Goal: Task Accomplishment & Management: Manage account settings

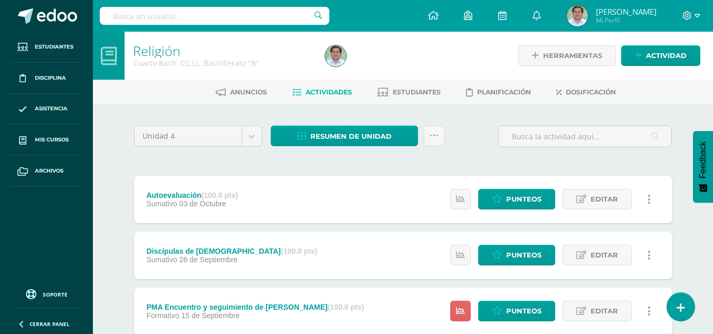
click at [401, 8] on div "Configuración Cerrar sesión [PERSON_NAME] Mi Perfil Avisos 491 avisos sin leer …" at bounding box center [403, 16] width 620 height 32
drag, startPoint x: 204, startPoint y: 152, endPoint x: 216, endPoint y: 217, distance: 66.1
click at [216, 217] on body "Estudiantes Disciplina Asistencia Mis cursos Archivos Soporte Ayuda Reportar un…" at bounding box center [356, 286] width 713 height 573
click at [216, 217] on div "Autoevaluación (100.0 pts) Sumativo 03 de Octubre" at bounding box center [192, 199] width 117 height 47
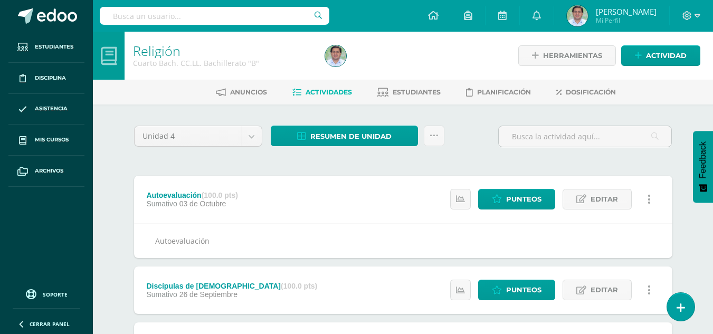
click at [140, 154] on div "Unidad 4 Unidad 1 Unidad 2 Unidad 3 Unidad 4" at bounding box center [198, 141] width 137 height 30
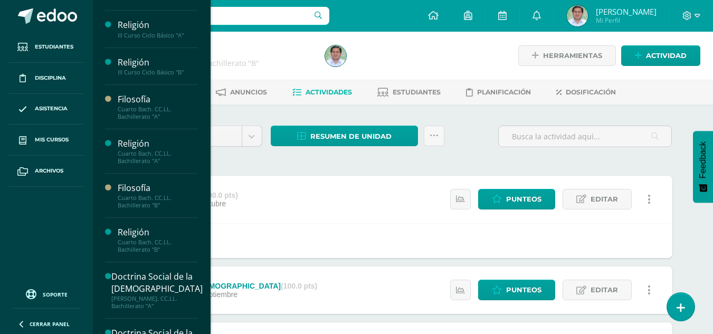
scroll to position [138, 0]
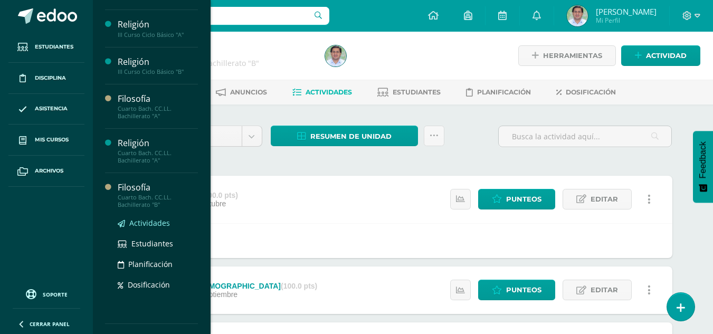
click at [155, 223] on span "Actividades" at bounding box center [149, 223] width 41 height 10
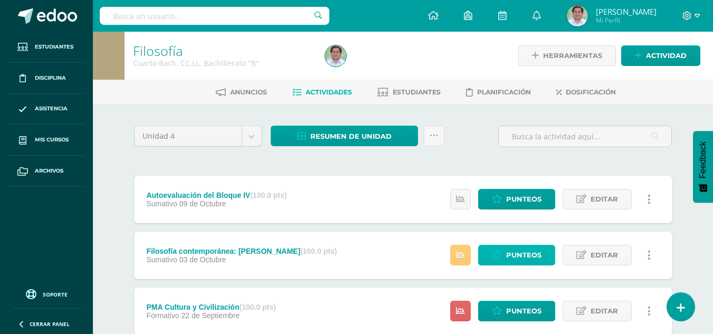
click at [524, 259] on span "Punteos" at bounding box center [523, 255] width 35 height 20
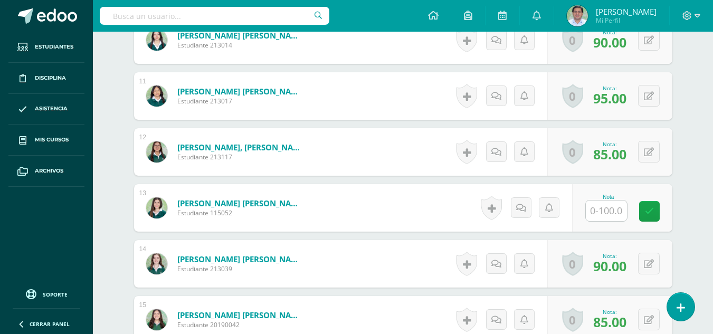
scroll to position [866, 0]
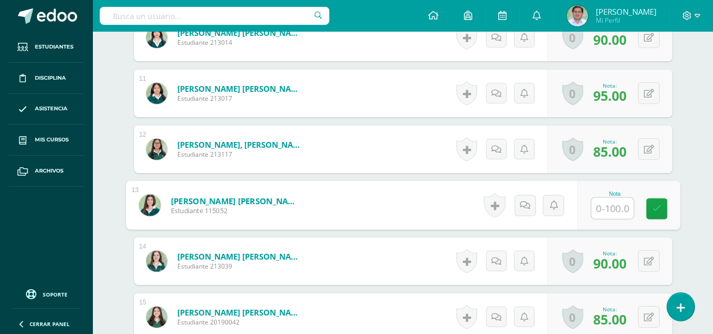
click at [606, 205] on input "text" at bounding box center [612, 208] width 42 height 21
type input "75"
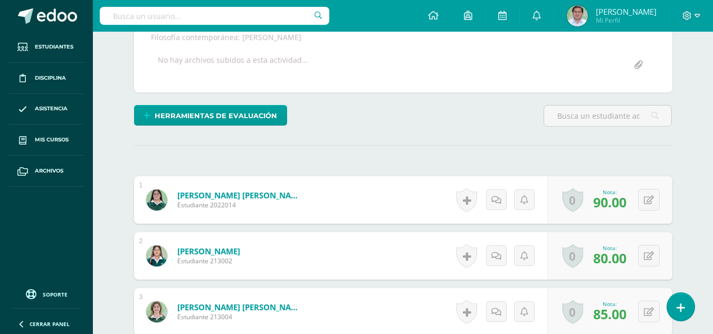
scroll to position [0, 0]
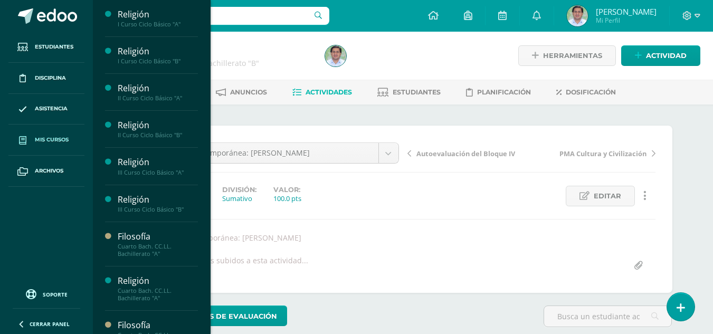
click at [39, 137] on span "Mis cursos" at bounding box center [52, 140] width 34 height 8
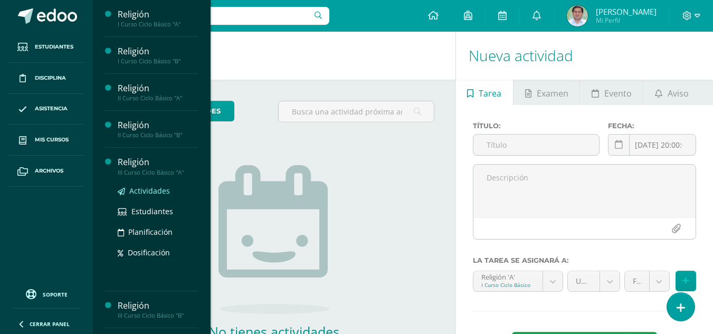
click at [153, 192] on span "Actividades" at bounding box center [149, 191] width 41 height 10
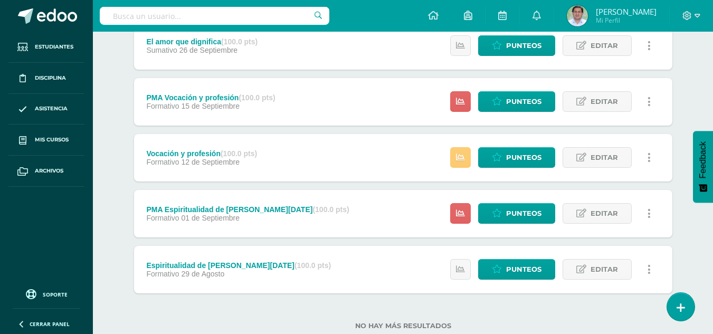
scroll to position [210, 0]
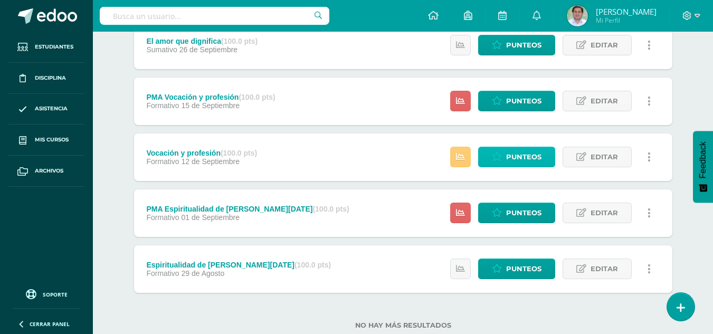
click at [521, 161] on span "Punteos" at bounding box center [523, 157] width 35 height 20
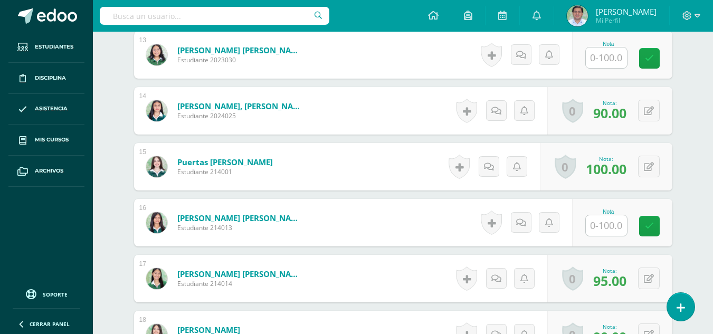
scroll to position [1017, 0]
click at [604, 222] on input "text" at bounding box center [612, 225] width 42 height 21
type input "95"
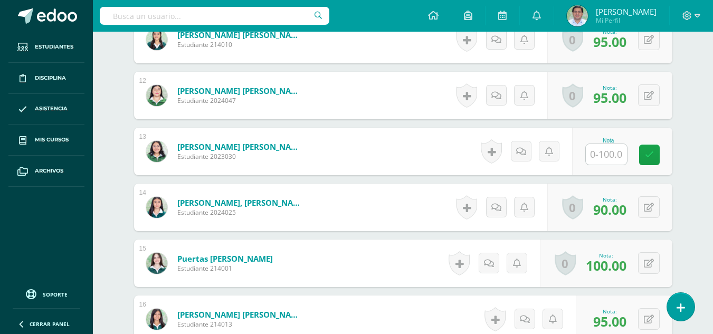
scroll to position [942, 0]
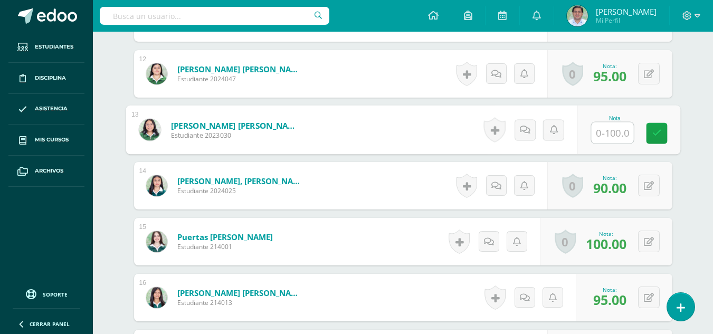
click at [610, 135] on input "text" at bounding box center [612, 132] width 42 height 21
type input "75"
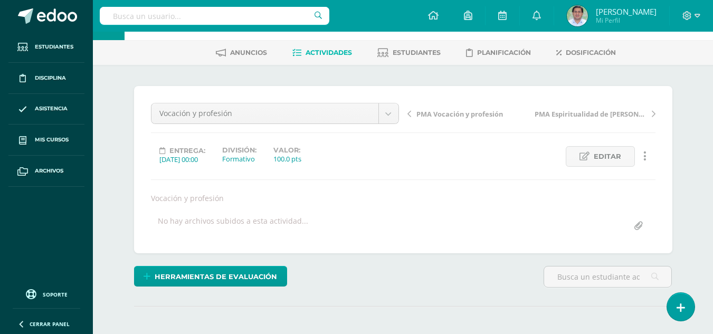
scroll to position [0, 0]
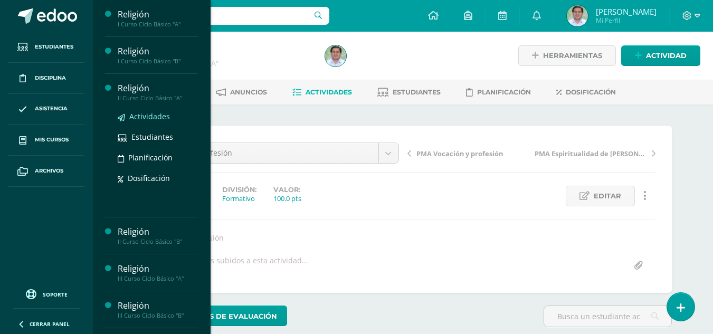
click at [150, 119] on span "Actividades" at bounding box center [149, 116] width 41 height 10
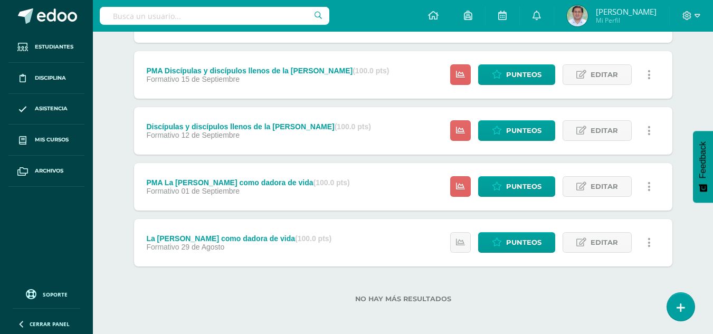
scroll to position [207, 0]
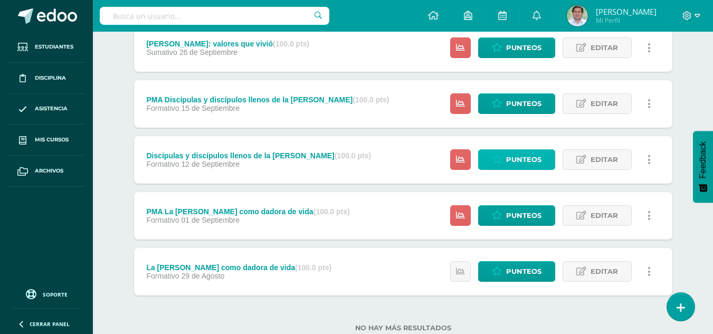
click at [517, 158] on span "Punteos" at bounding box center [523, 160] width 35 height 20
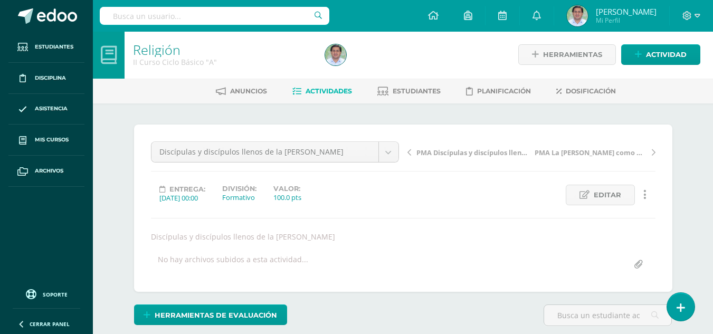
scroll to position [2, 0]
click at [47, 145] on link "Mis cursos" at bounding box center [46, 140] width 76 height 31
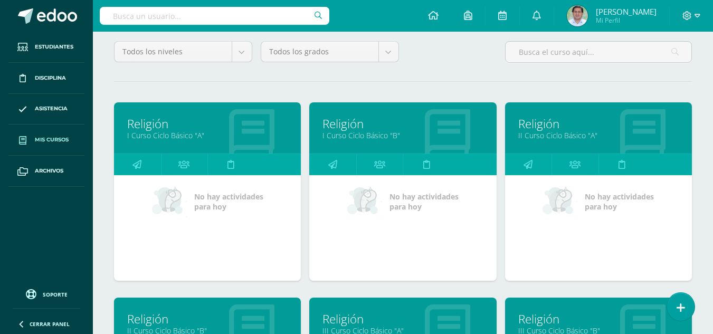
scroll to position [92, 0]
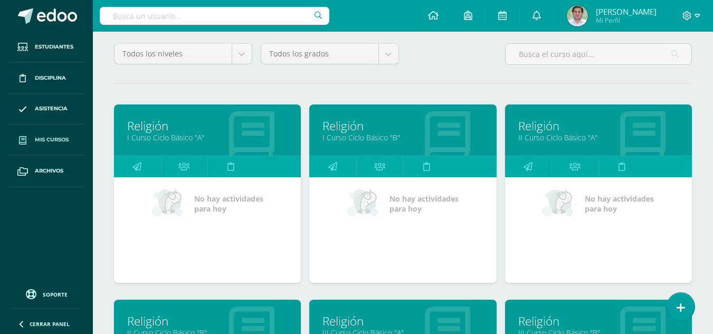
click at [54, 140] on span "Mis cursos" at bounding box center [52, 140] width 34 height 8
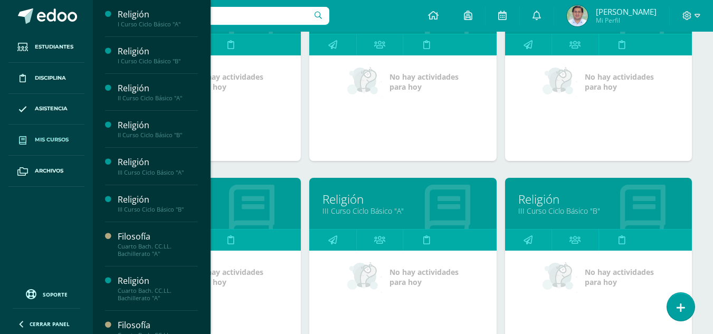
scroll to position [214, 0]
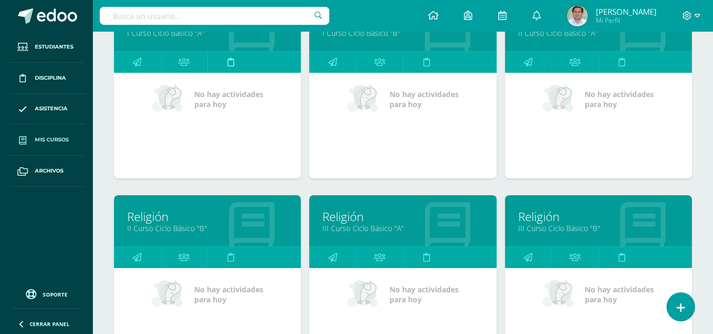
scroll to position [226, 0]
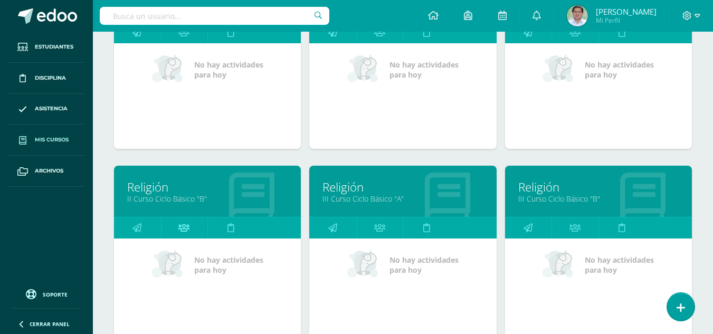
click at [187, 231] on icon at bounding box center [183, 227] width 11 height 21
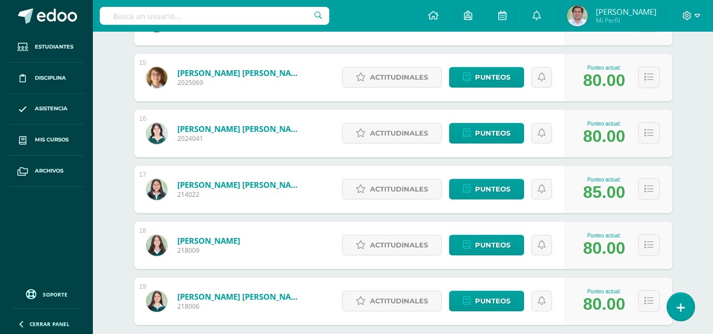
scroll to position [1076, 0]
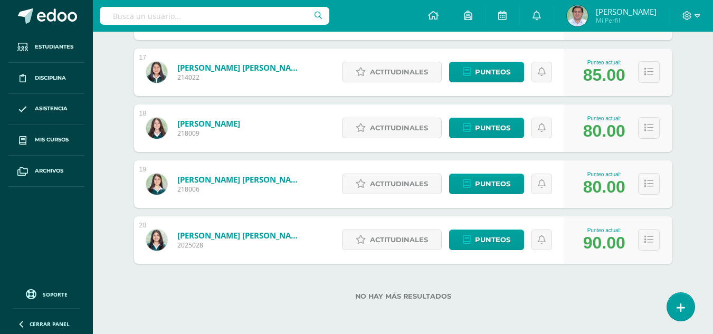
click at [150, 130] on img at bounding box center [156, 128] width 21 height 21
click at [195, 125] on link "Rodríguez Castillo, Kamila Betzabhé" at bounding box center [208, 123] width 63 height 11
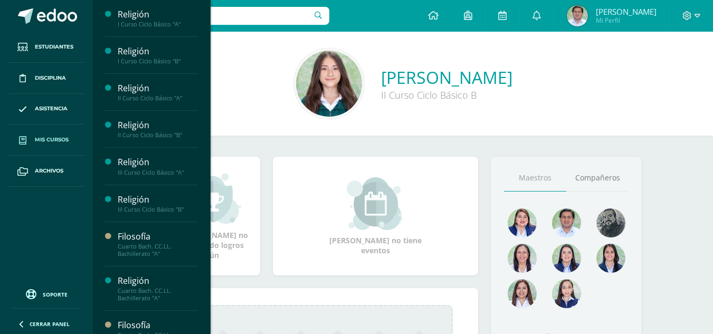
click at [55, 135] on link "Mis cursos" at bounding box center [46, 140] width 76 height 31
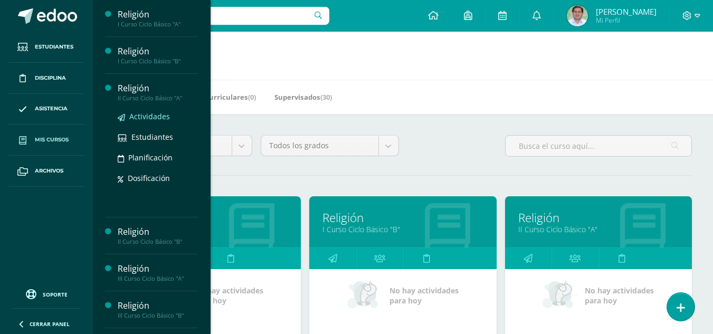
click at [159, 118] on span "Actividades" at bounding box center [149, 116] width 41 height 10
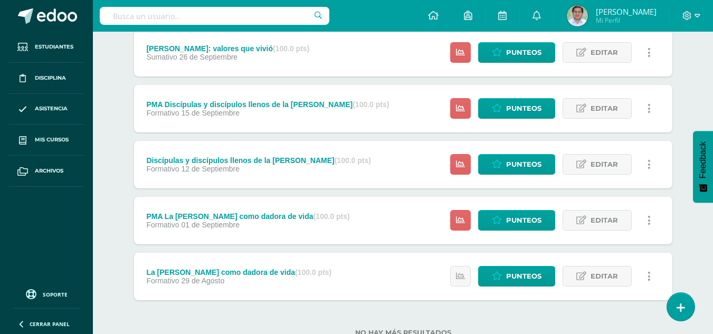
scroll to position [239, 0]
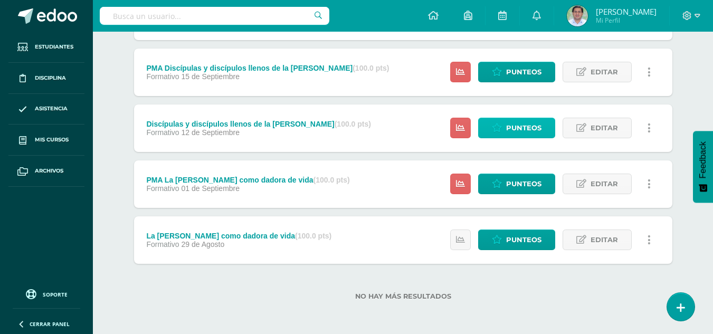
click at [525, 128] on span "Punteos" at bounding box center [523, 128] width 35 height 20
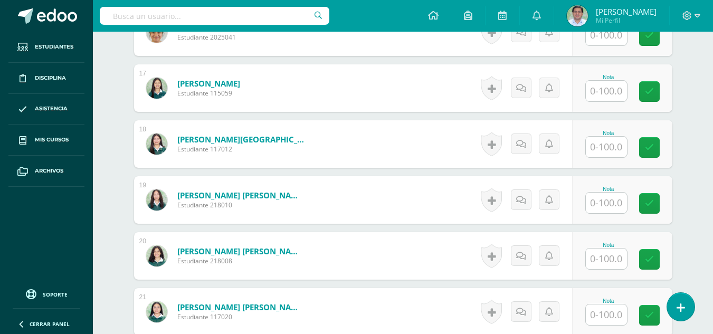
scroll to position [1201, 0]
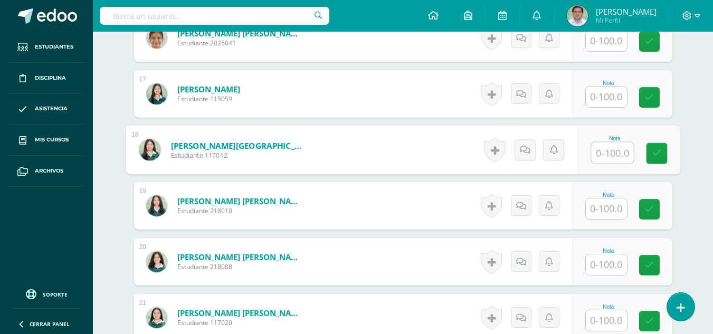
click at [607, 152] on input "text" at bounding box center [612, 152] width 42 height 21
type input "95"
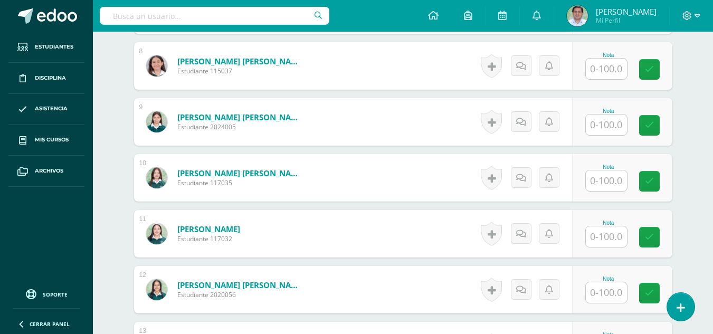
scroll to position [714, 0]
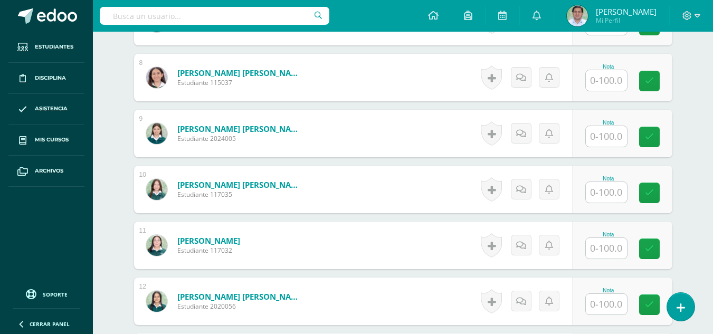
click at [615, 195] on input "text" at bounding box center [606, 192] width 41 height 21
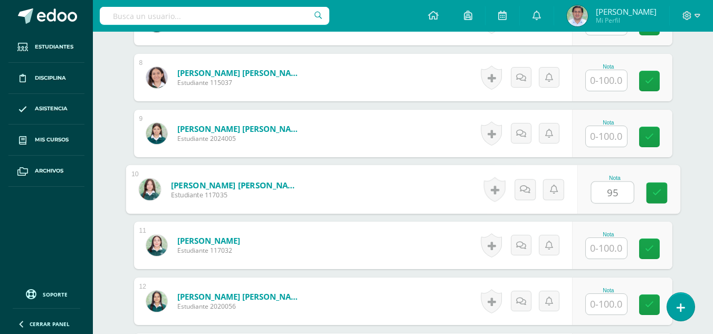
type input "95"
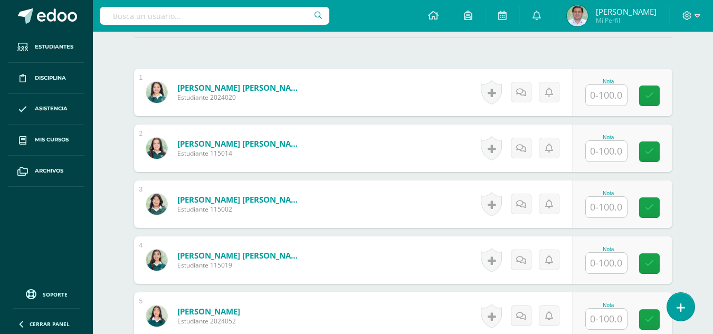
scroll to position [288, 0]
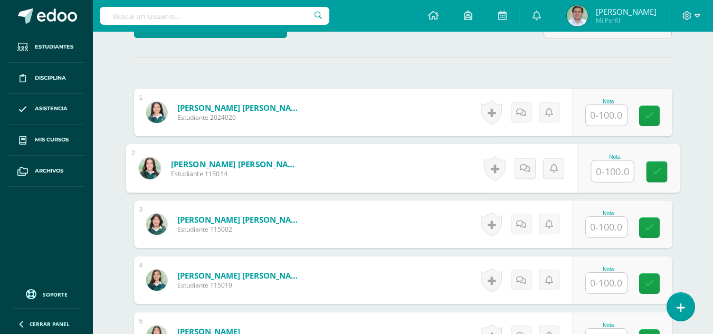
click at [610, 171] on input "text" at bounding box center [612, 171] width 42 height 21
type input "95"
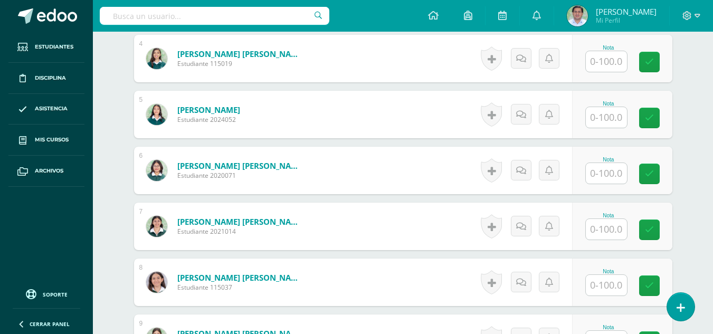
scroll to position [507, 0]
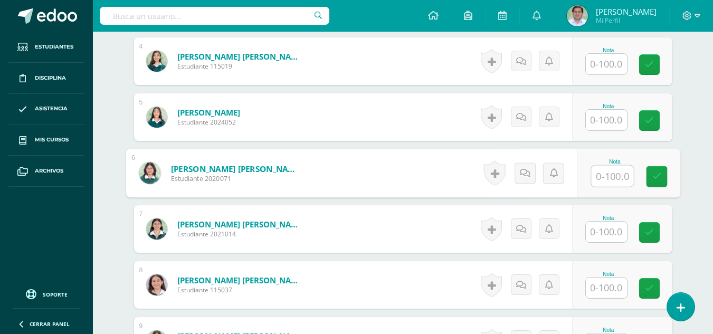
click at [603, 182] on input "text" at bounding box center [612, 176] width 42 height 21
type input "95"
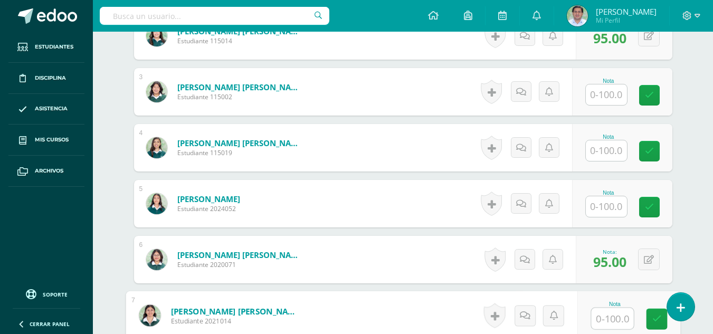
scroll to position [418, 0]
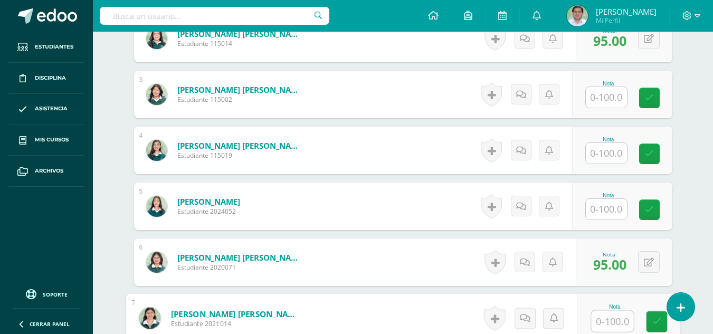
click at [605, 150] on input "text" at bounding box center [606, 153] width 41 height 21
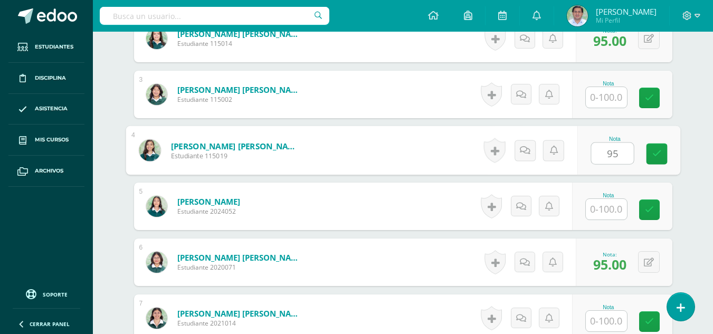
type input "95"
